Goal: Information Seeking & Learning: Learn about a topic

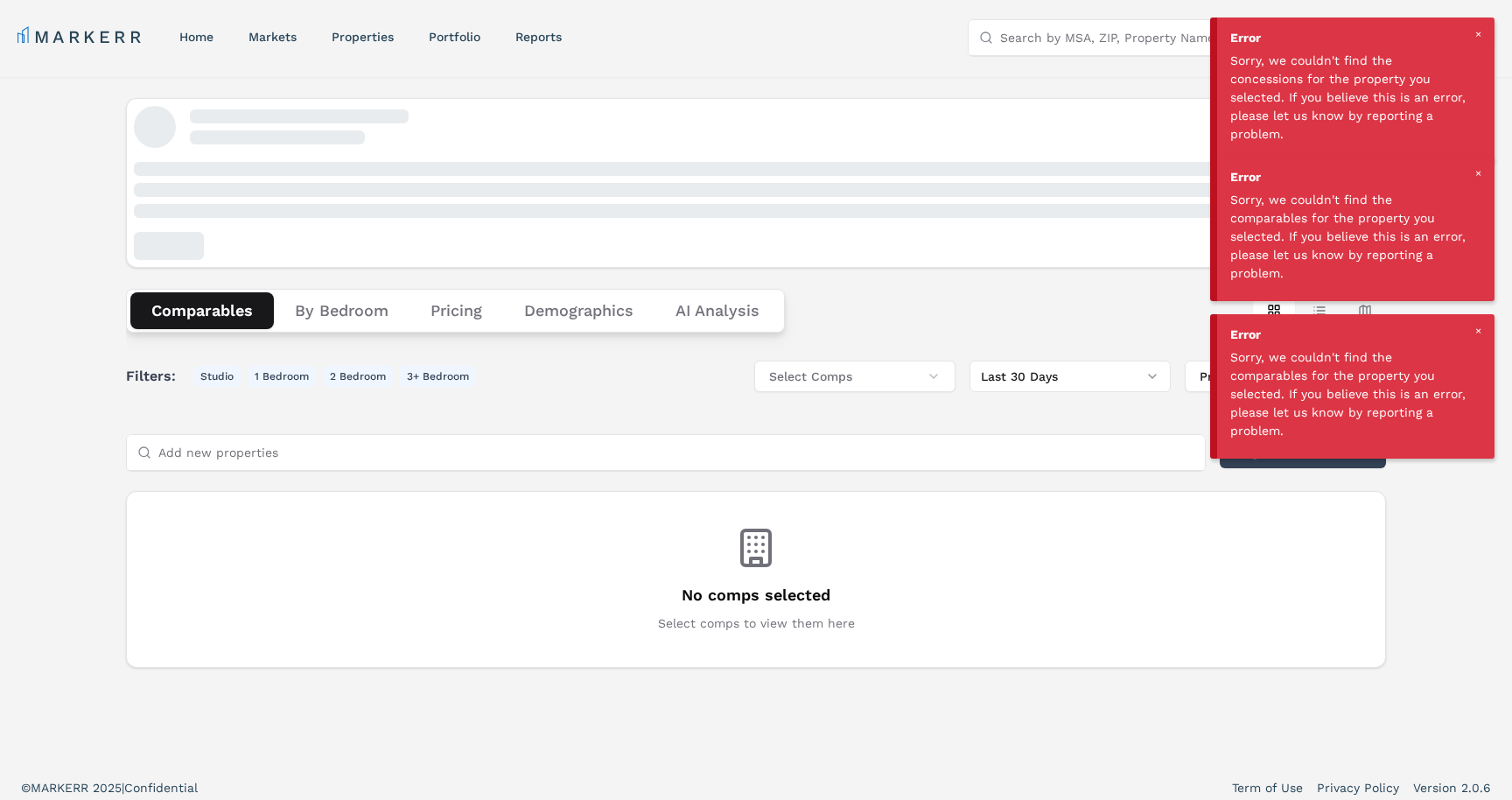
click at [100, 20] on div "MARKERR home markets properties Portfolio reports Search by MSA, ZIP, Property …" at bounding box center [756, 37] width 1477 height 36
click at [76, 41] on link "MARKERR" at bounding box center [81, 37] width 126 height 25
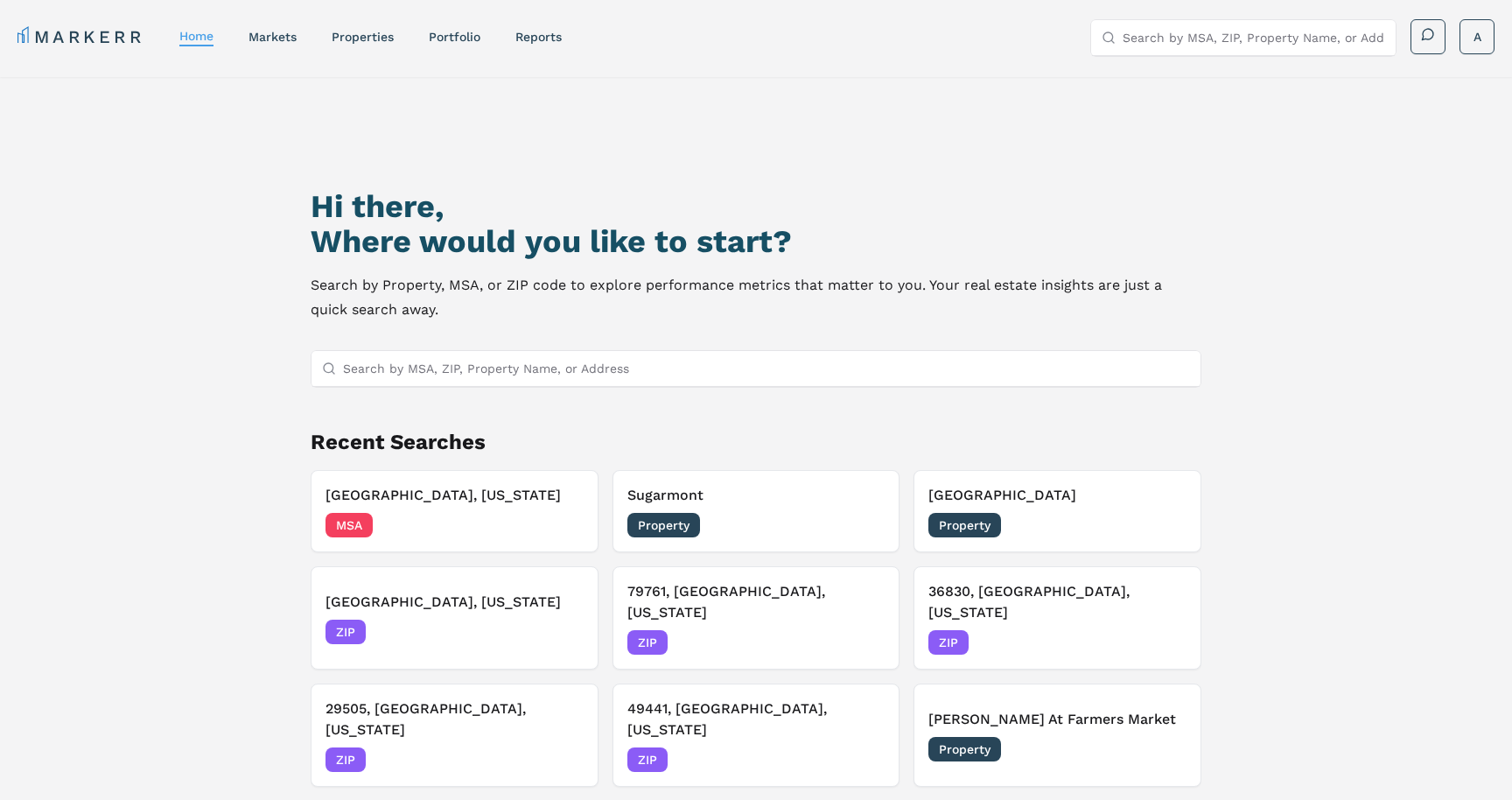
click at [572, 360] on input "Search by MSA, ZIP, Property Name, or Address" at bounding box center [766, 368] width 847 height 35
click at [464, 524] on div "MSA 09/09/2025" at bounding box center [455, 526] width 258 height 25
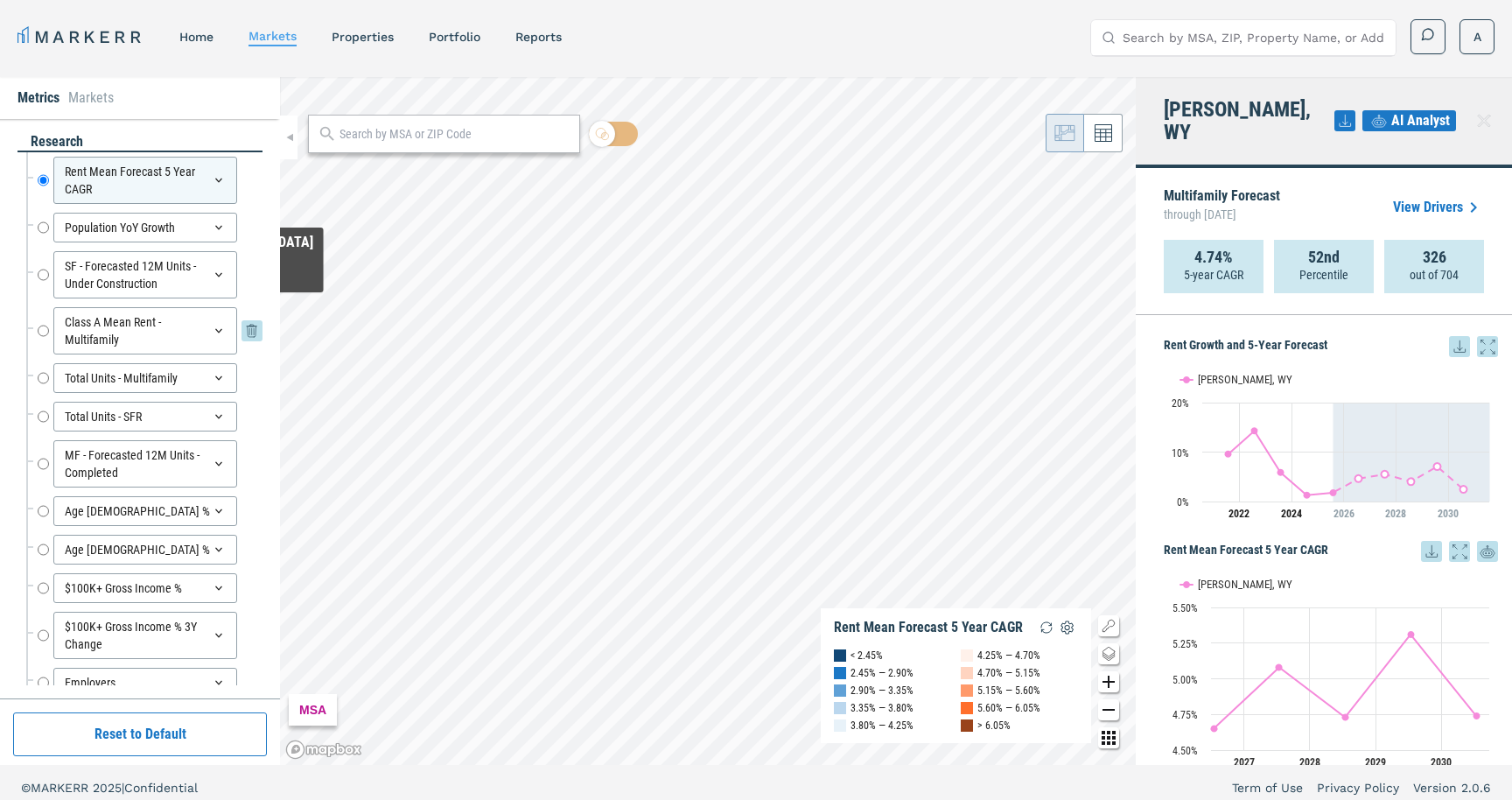
click at [127, 313] on div "Metrics Markets research Rent Mean Forecast 5 Year CAGR Rent Mean Forecast 5 Ye…" at bounding box center [756, 420] width 1512 height 688
click at [532, 0] on html "MARKERR home markets properties Portfolio reports Search by MSA, ZIP, Property …" at bounding box center [756, 405] width 1512 height 811
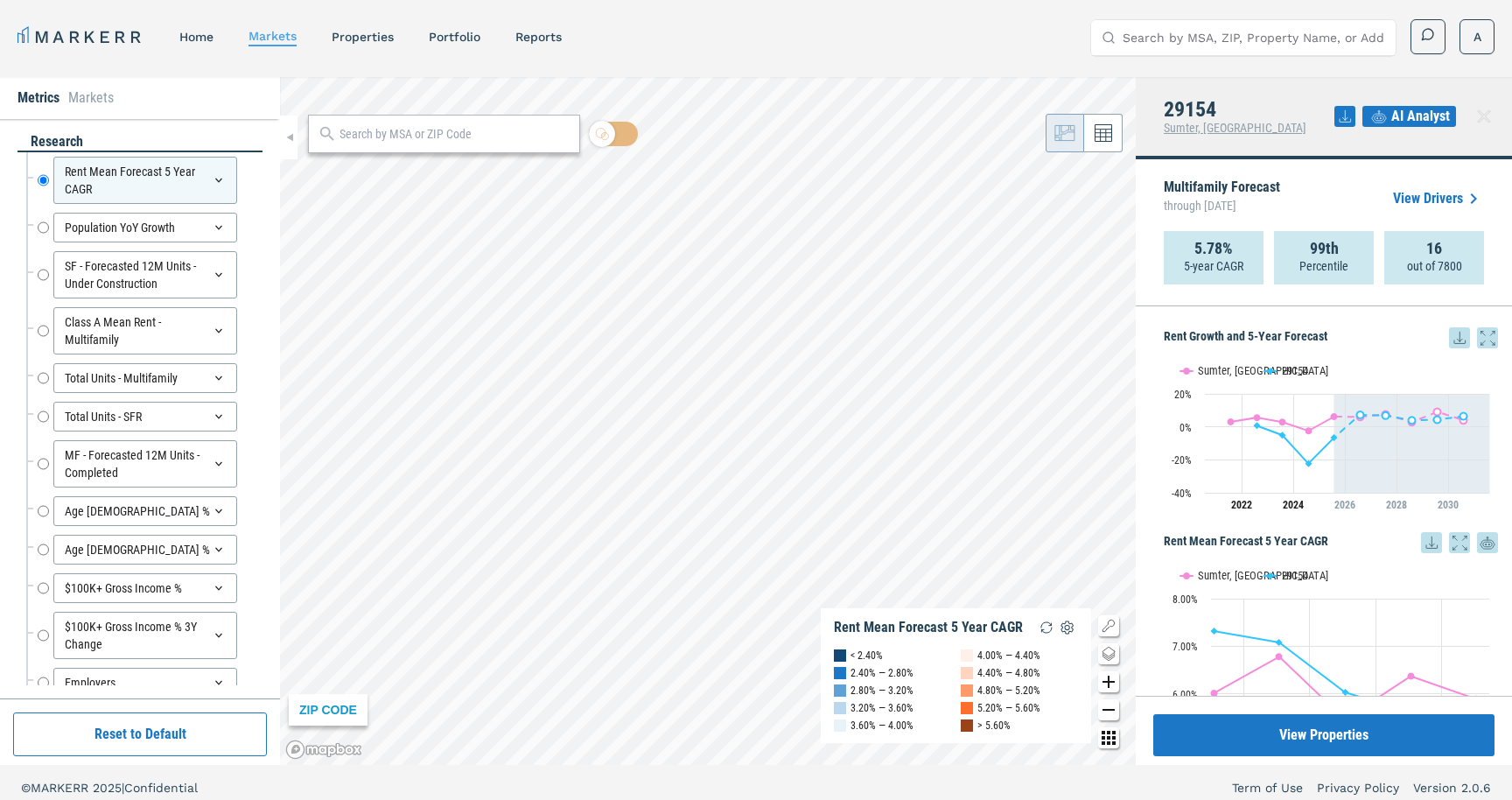
click at [1421, 200] on link "View Drivers" at bounding box center [1438, 199] width 91 height 21
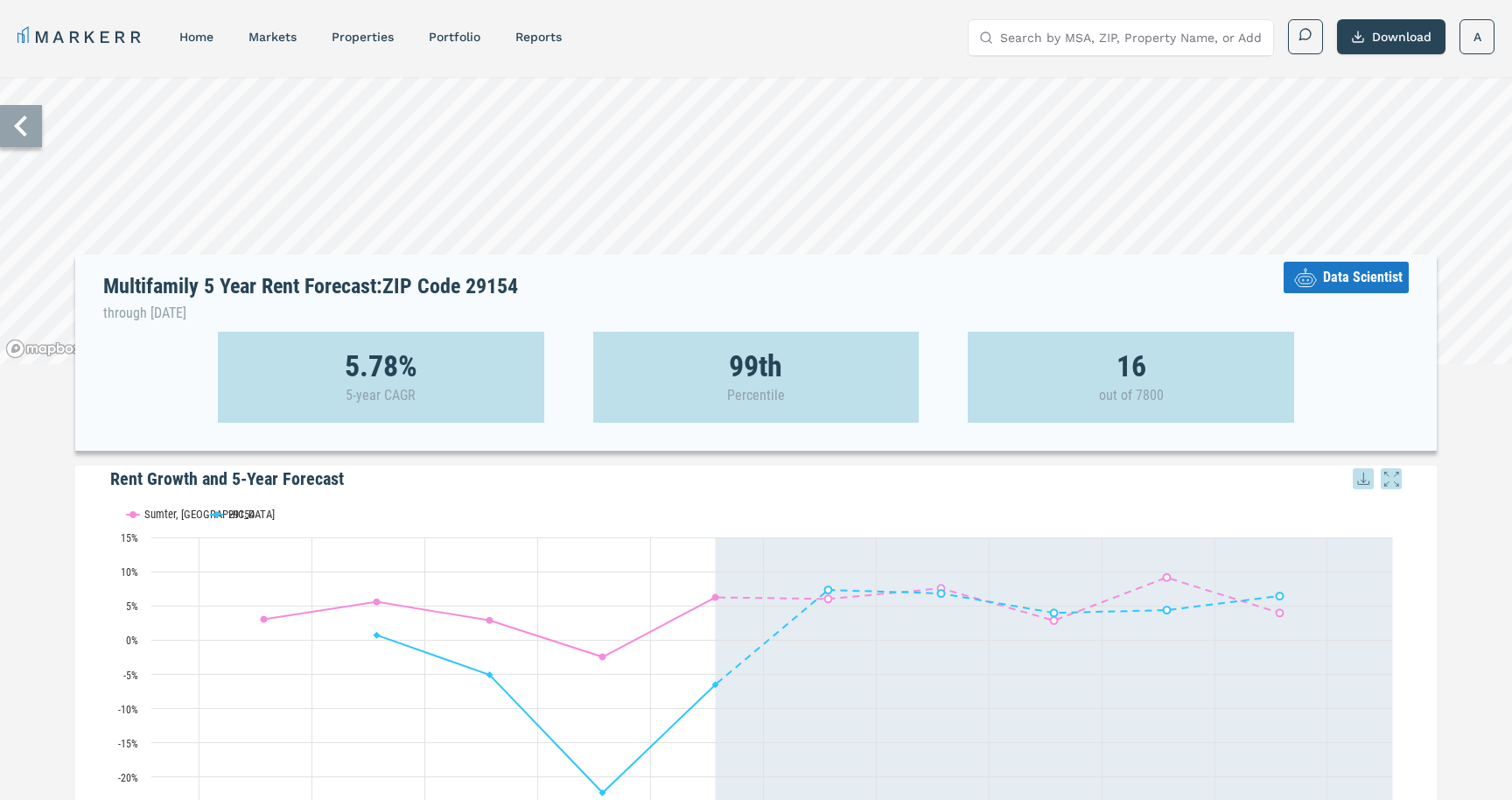
click at [1358, 273] on span "Data Scientist" at bounding box center [1362, 278] width 79 height 21
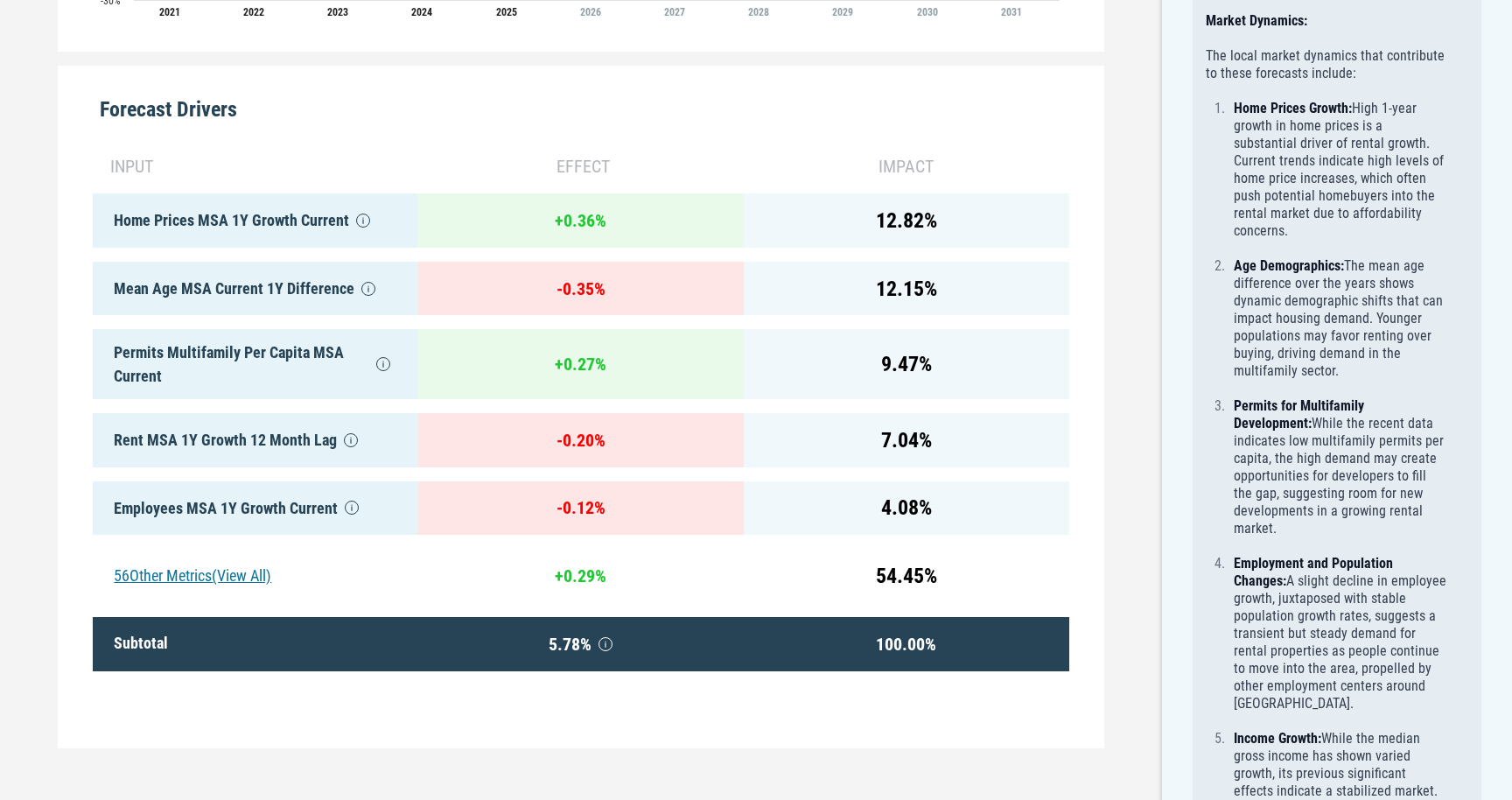
scroll to position [820, 0]
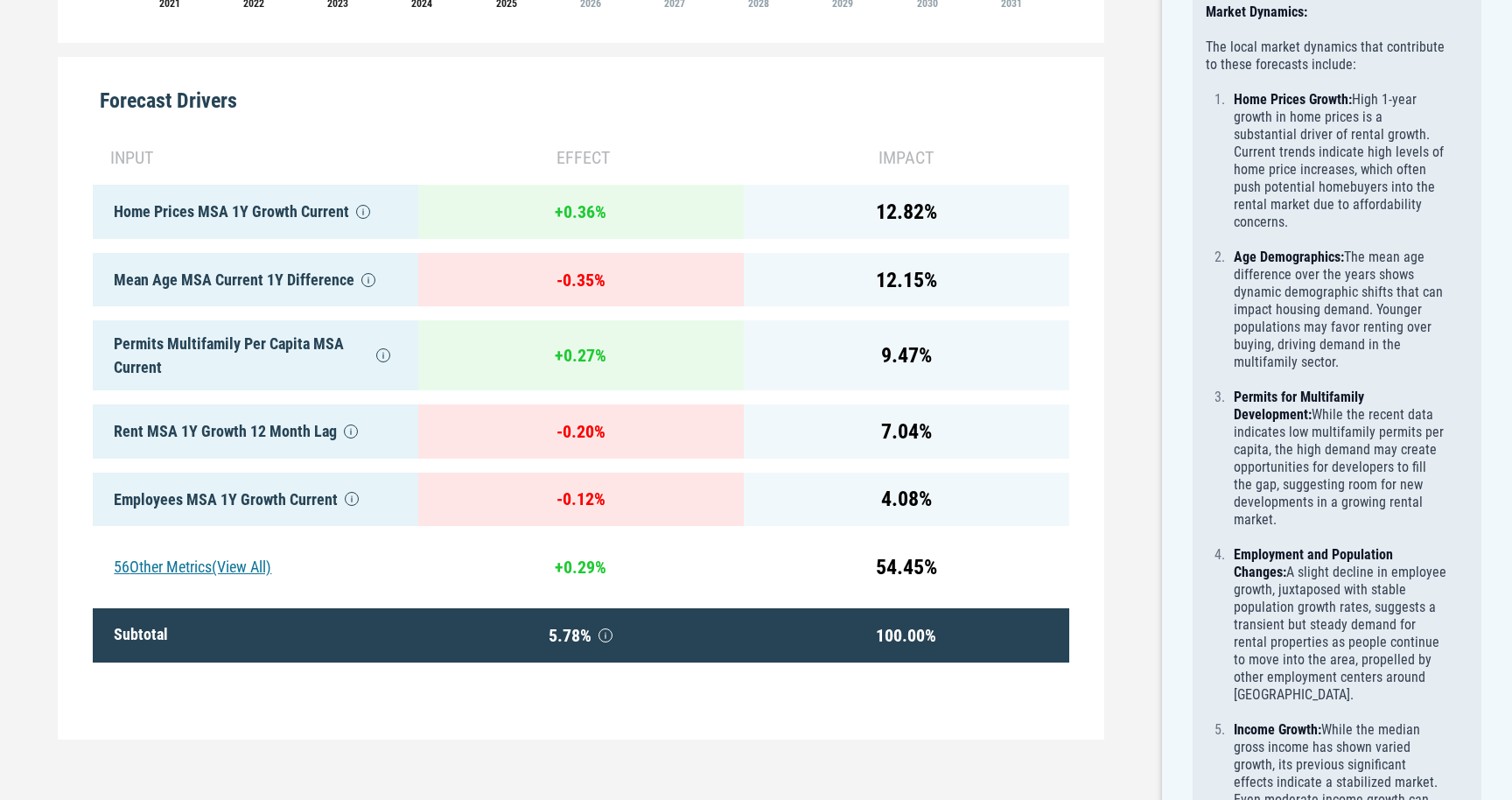
click at [243, 566] on div "56 Other Metrics (View All)" at bounding box center [256, 567] width 326 height 54
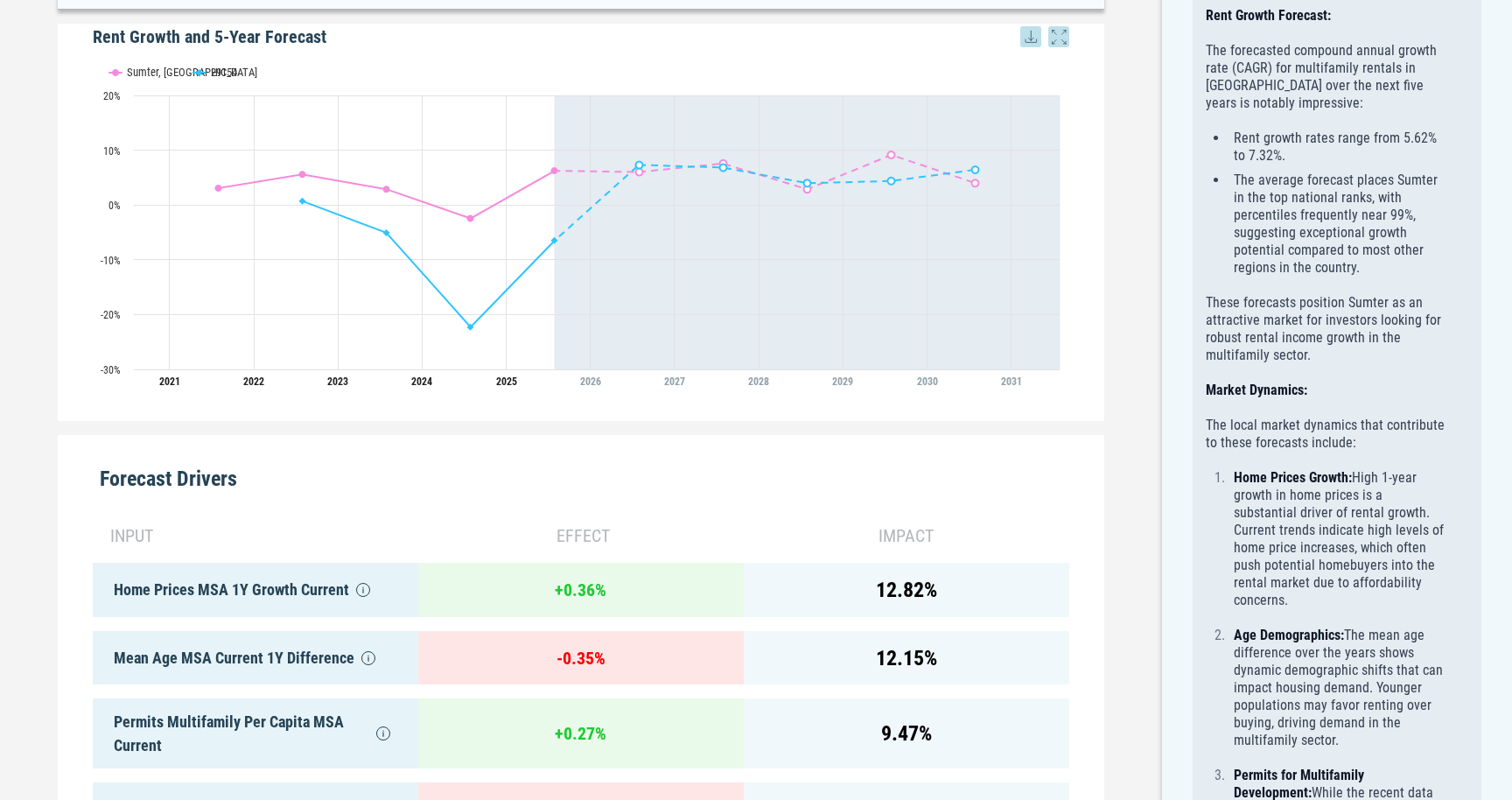
scroll to position [444, 0]
